Goal: Transaction & Acquisition: Purchase product/service

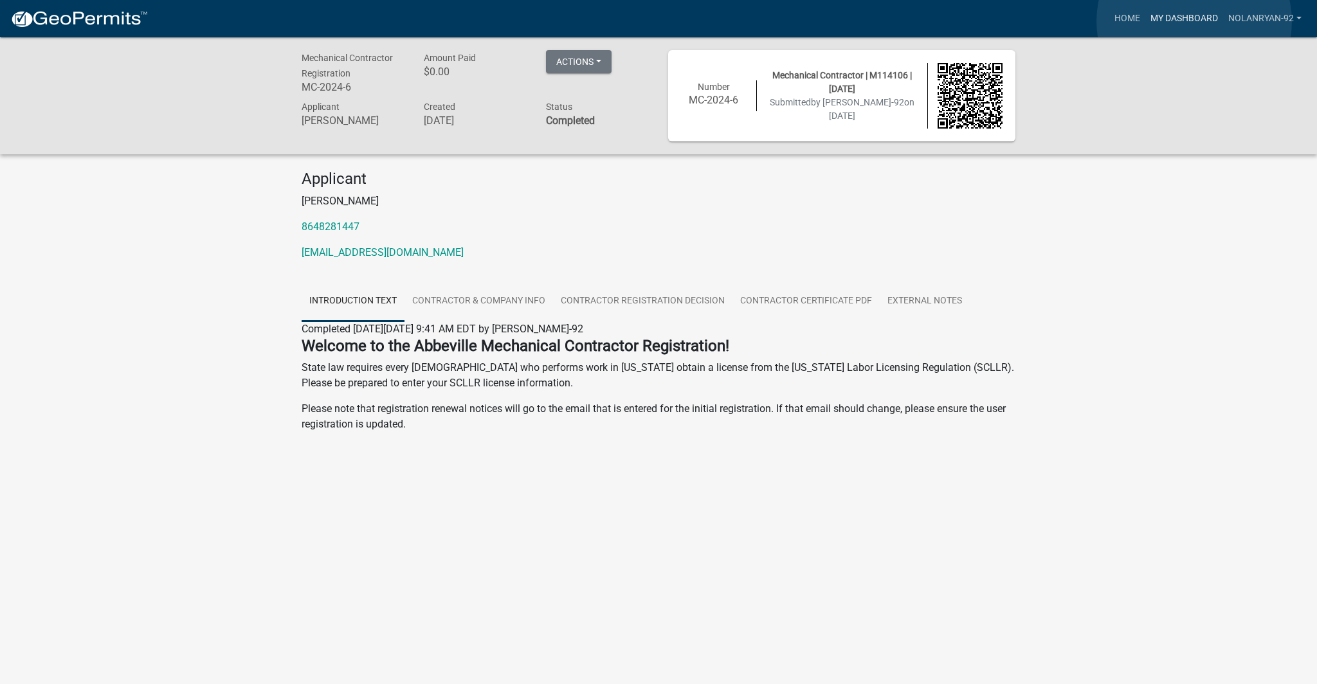
click at [1194, 21] on link "My Dashboard" at bounding box center [1184, 18] width 78 height 24
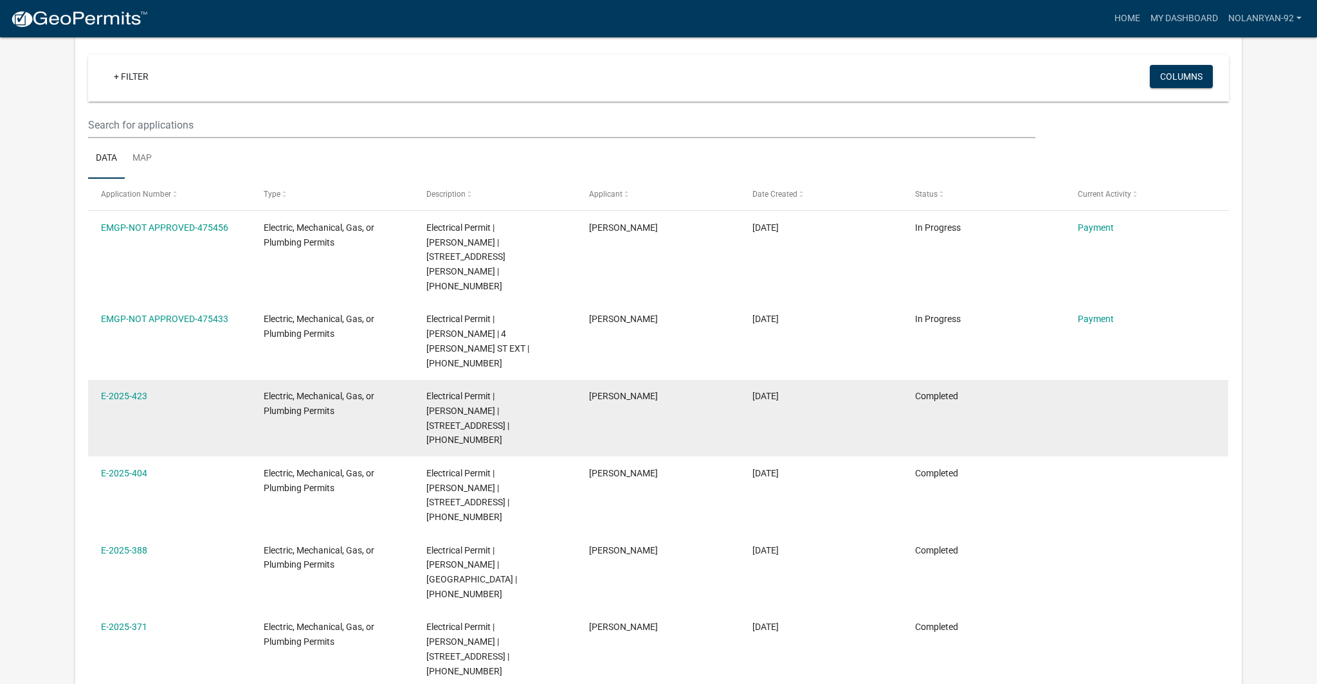
scroll to position [108, 0]
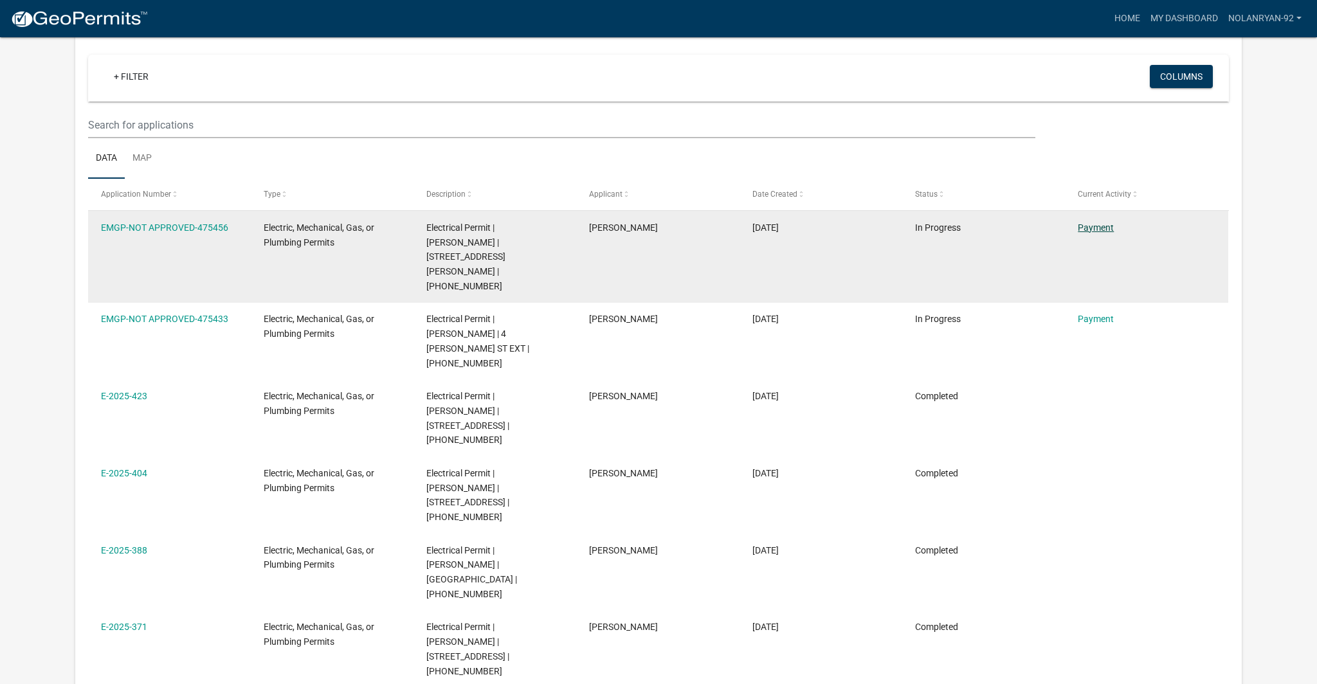
click at [1105, 226] on link "Payment" at bounding box center [1096, 227] width 36 height 10
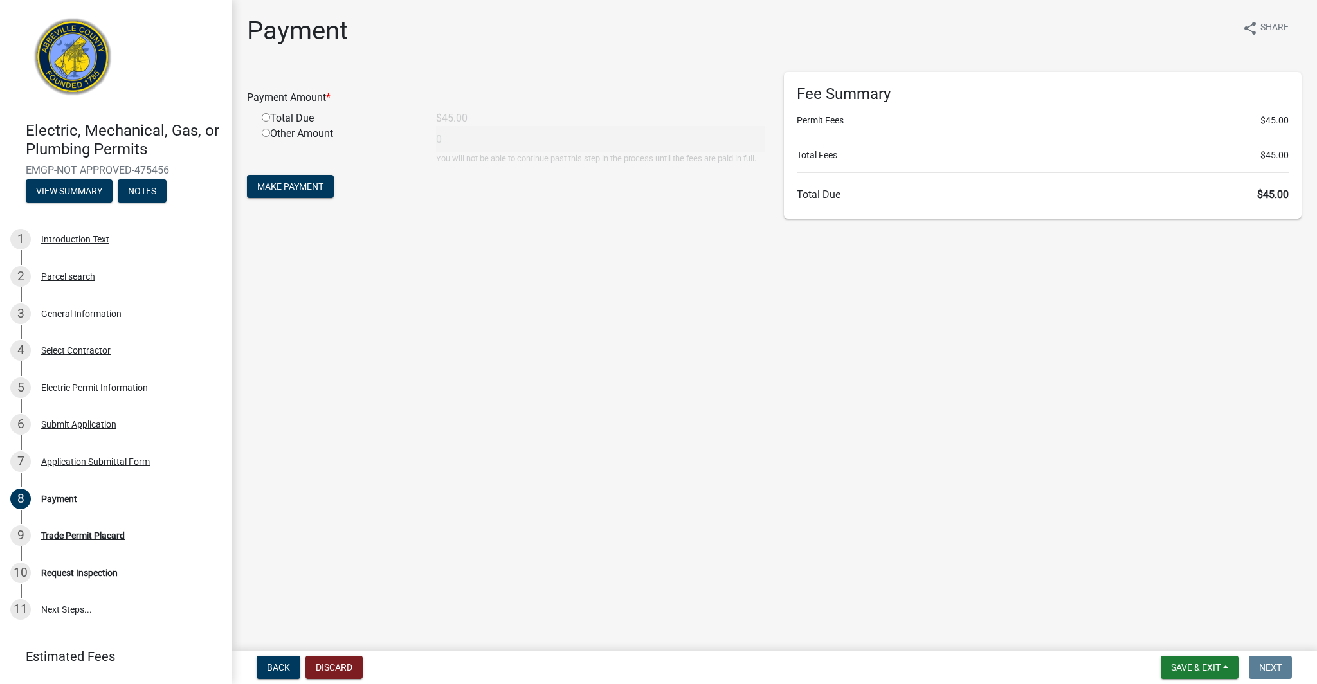
click at [265, 120] on input "radio" at bounding box center [266, 117] width 8 height 8
radio input "true"
type input "45"
click at [1179, 661] on button "Save & Exit" at bounding box center [1200, 667] width 78 height 23
click at [1179, 601] on button "Save" at bounding box center [1187, 603] width 103 height 31
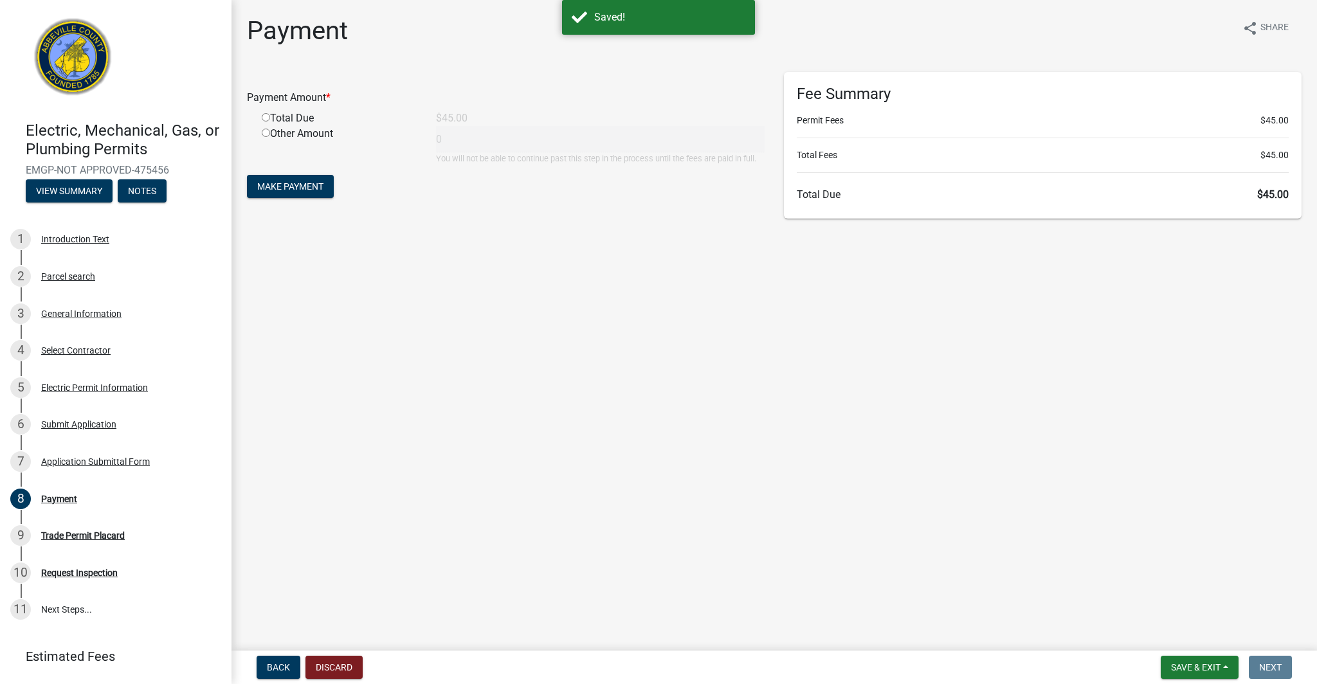
click at [266, 118] on input "radio" at bounding box center [266, 117] width 8 height 8
radio input "true"
type input "45"
click at [302, 186] on span "Make Payment" at bounding box center [290, 186] width 66 height 10
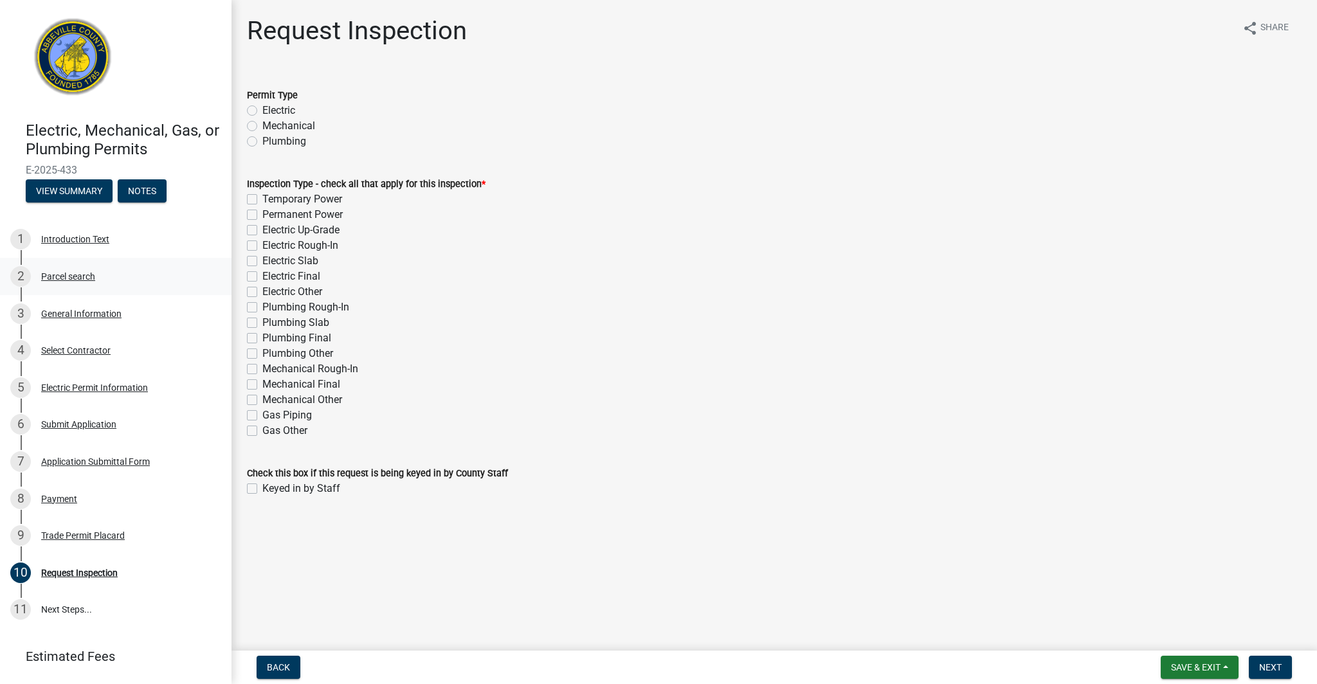
scroll to position [1, 0]
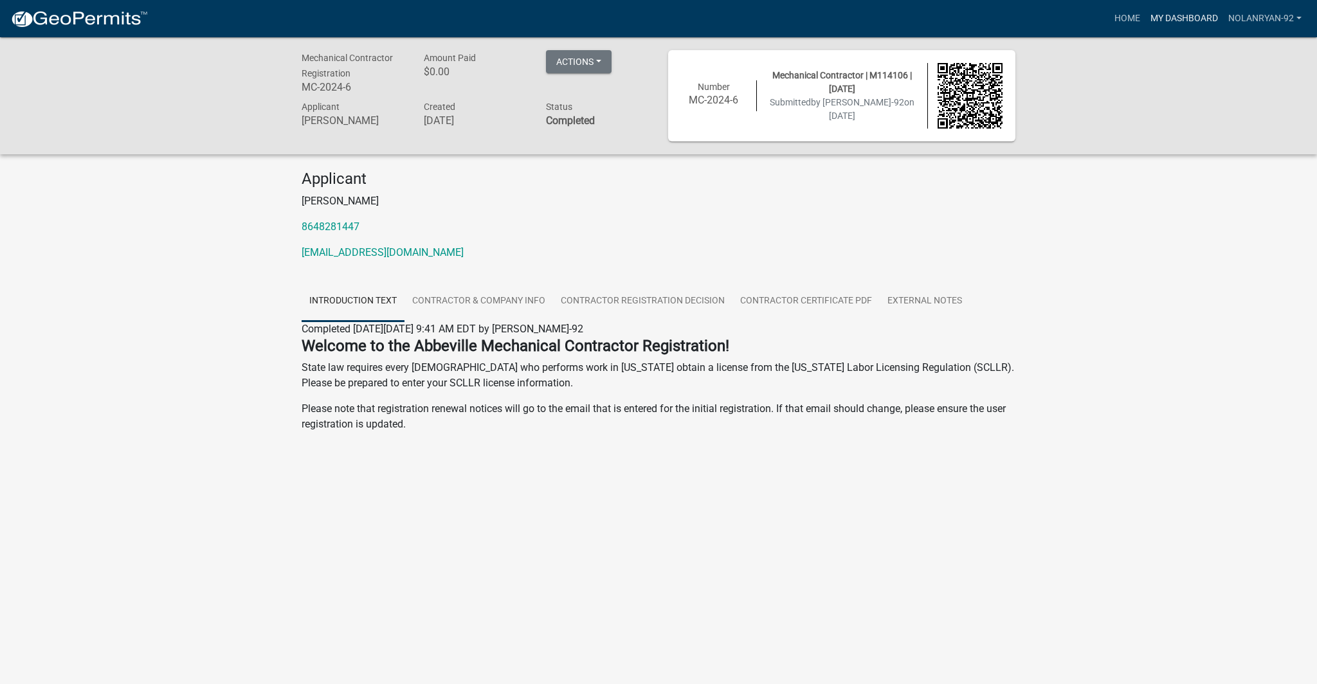
click at [1171, 18] on link "My Dashboard" at bounding box center [1184, 18] width 78 height 24
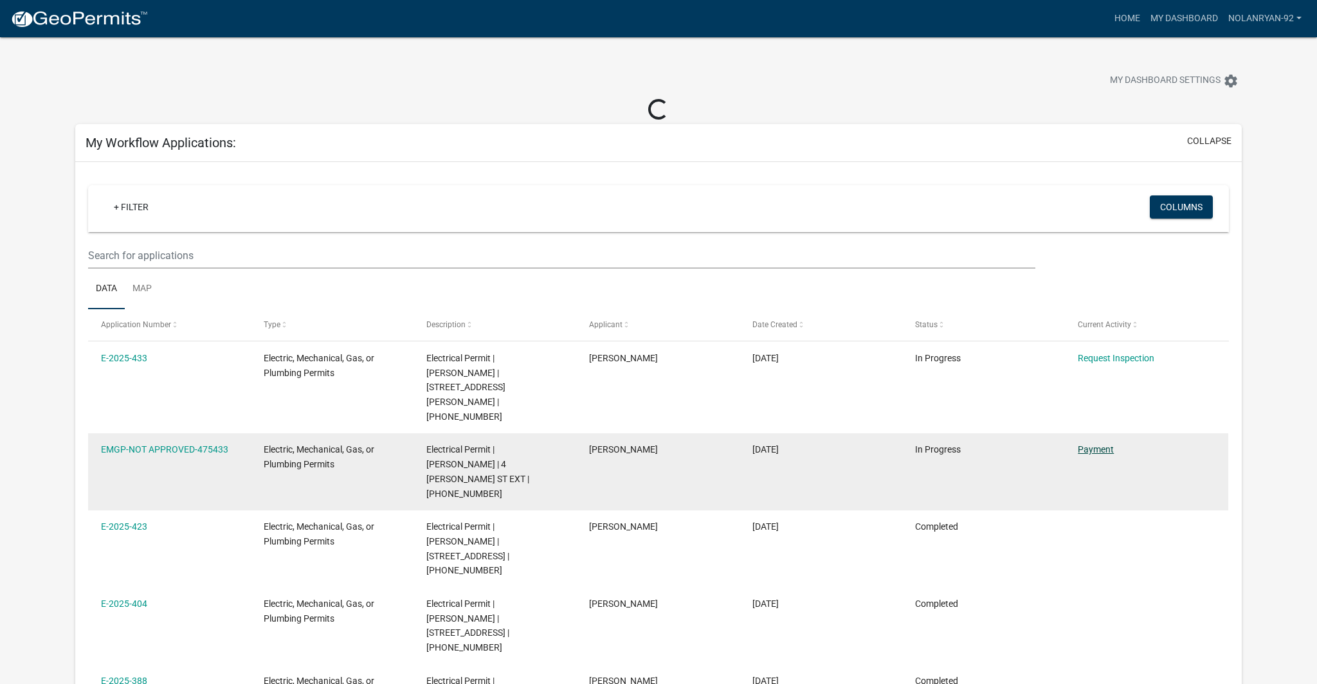
click at [1103, 444] on link "Payment" at bounding box center [1096, 449] width 36 height 10
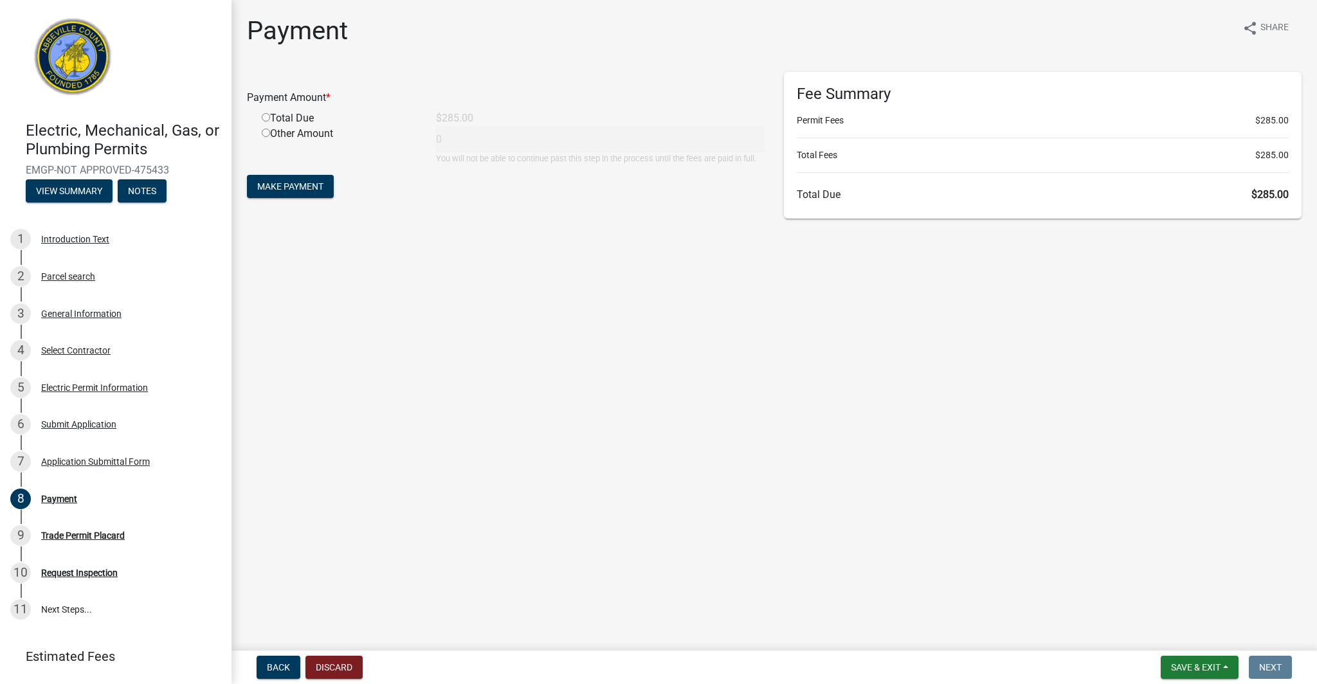
click at [266, 120] on input "radio" at bounding box center [266, 117] width 8 height 8
radio input "true"
type input "285"
click at [295, 197] on button "Make Payment" at bounding box center [290, 186] width 87 height 23
